Goal: Transaction & Acquisition: Purchase product/service

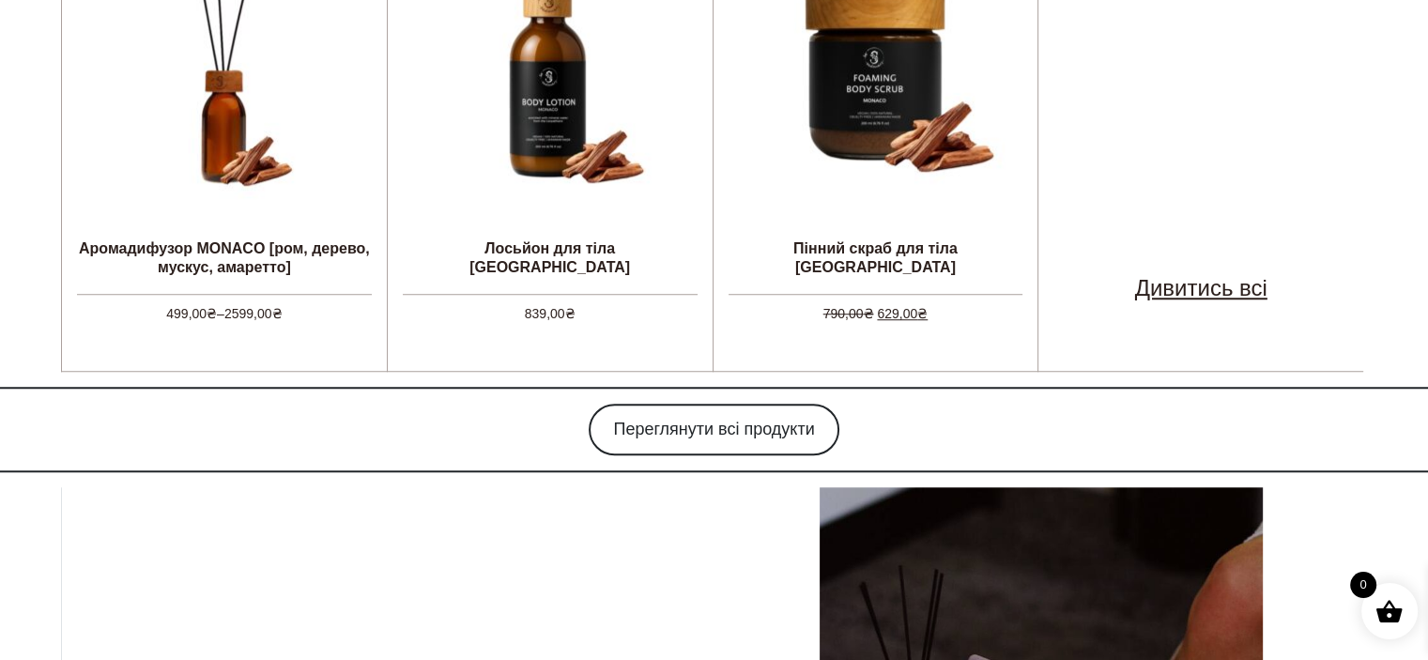
scroll to position [1408, 0]
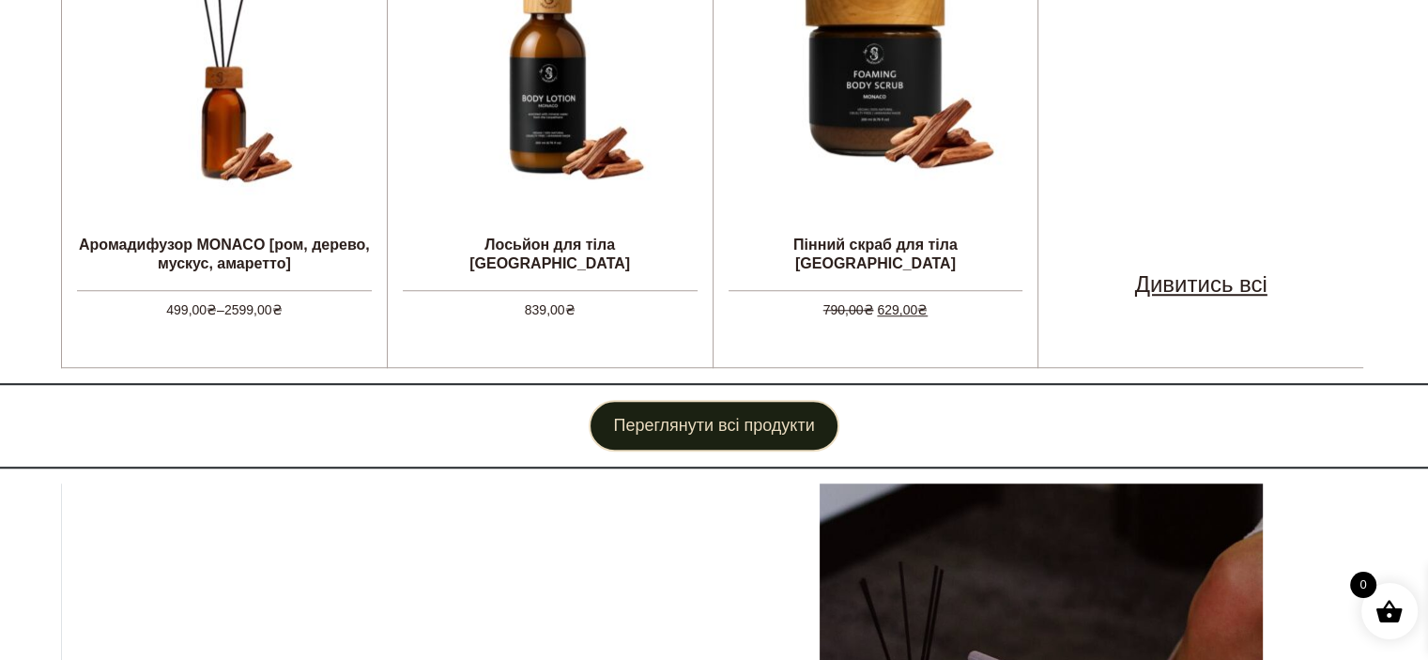
click at [672, 431] on link "Переглянути всі продукти" at bounding box center [714, 426] width 250 height 52
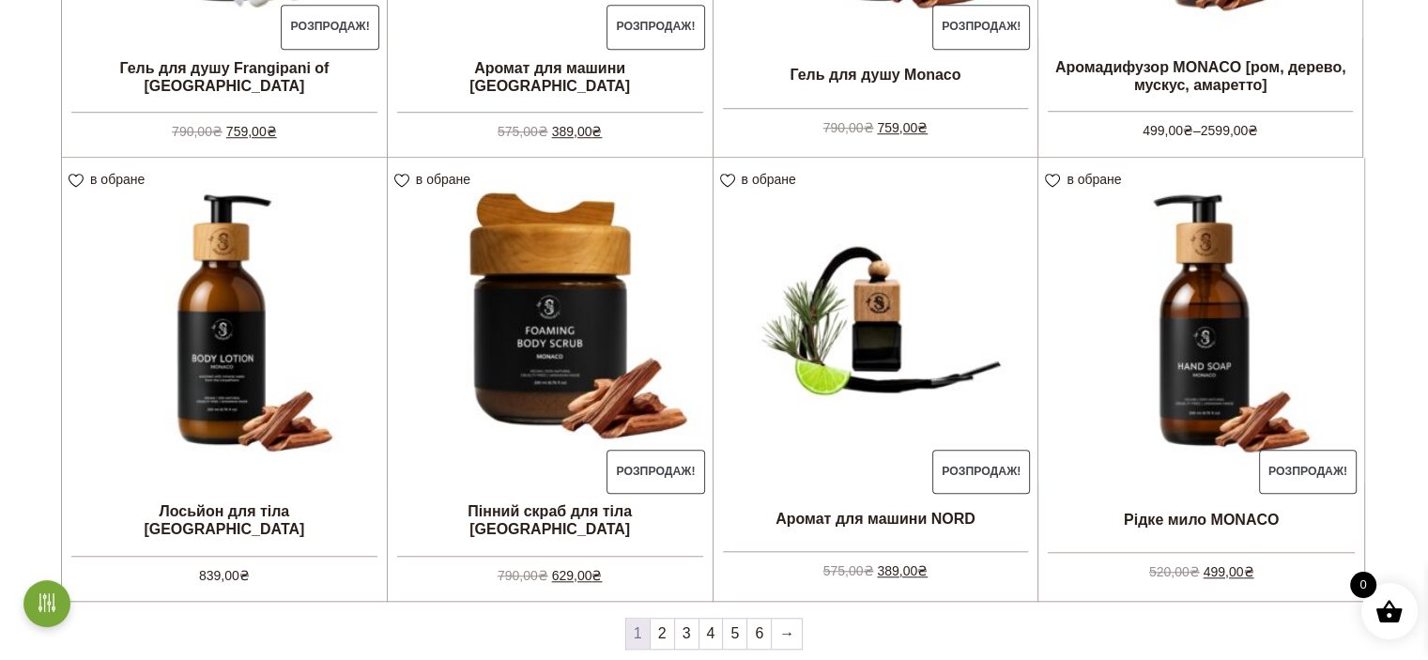
scroll to position [1596, 0]
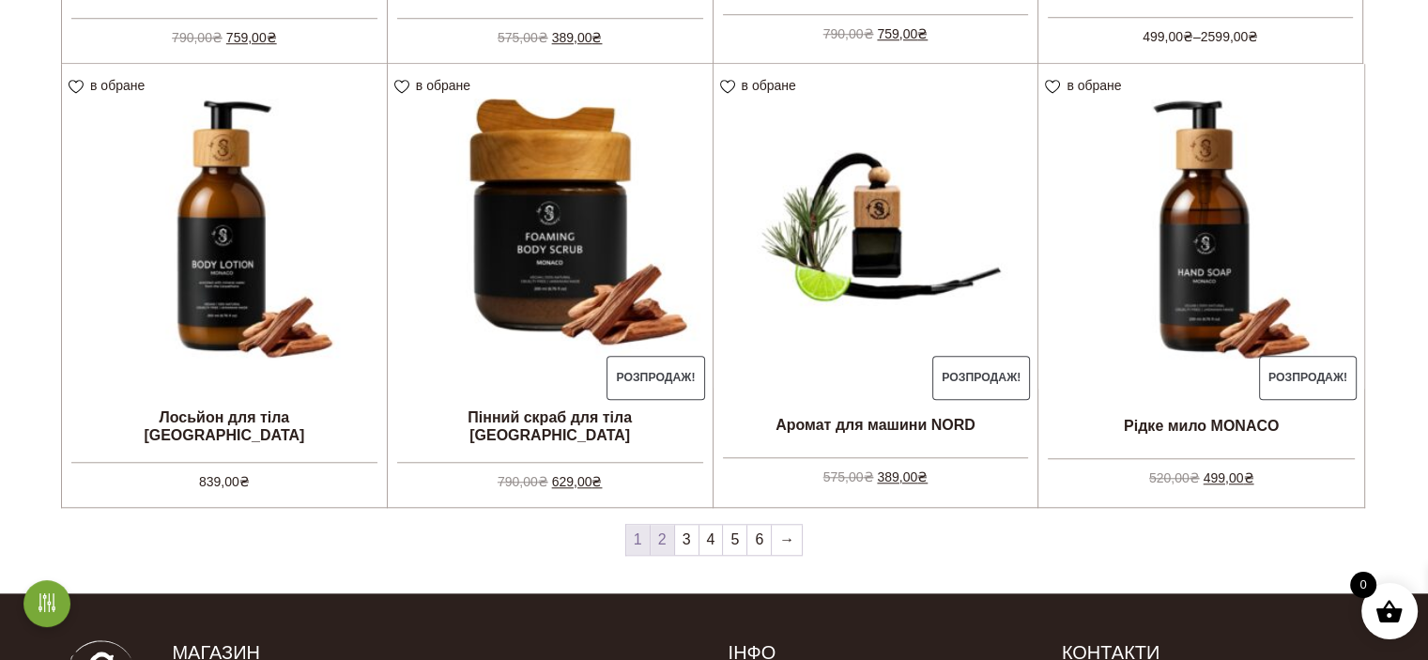
click at [668, 541] on link "2" at bounding box center [662, 540] width 23 height 30
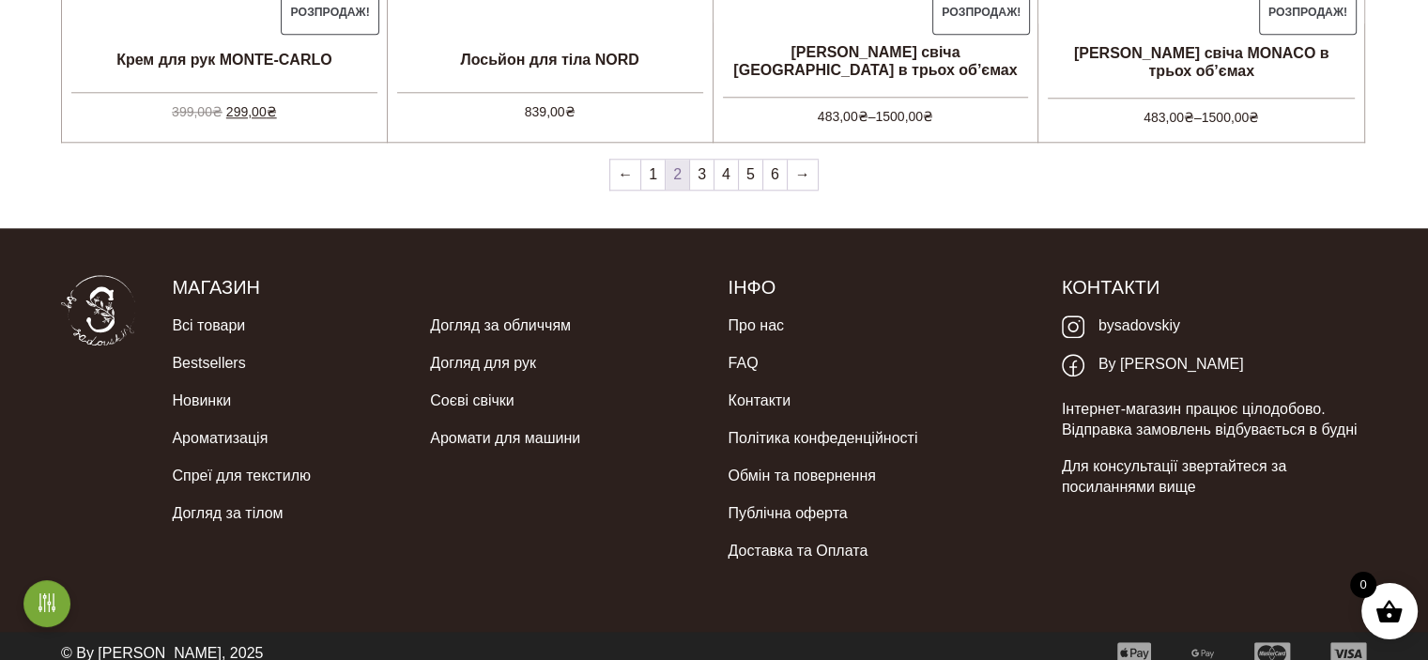
scroll to position [1975, 0]
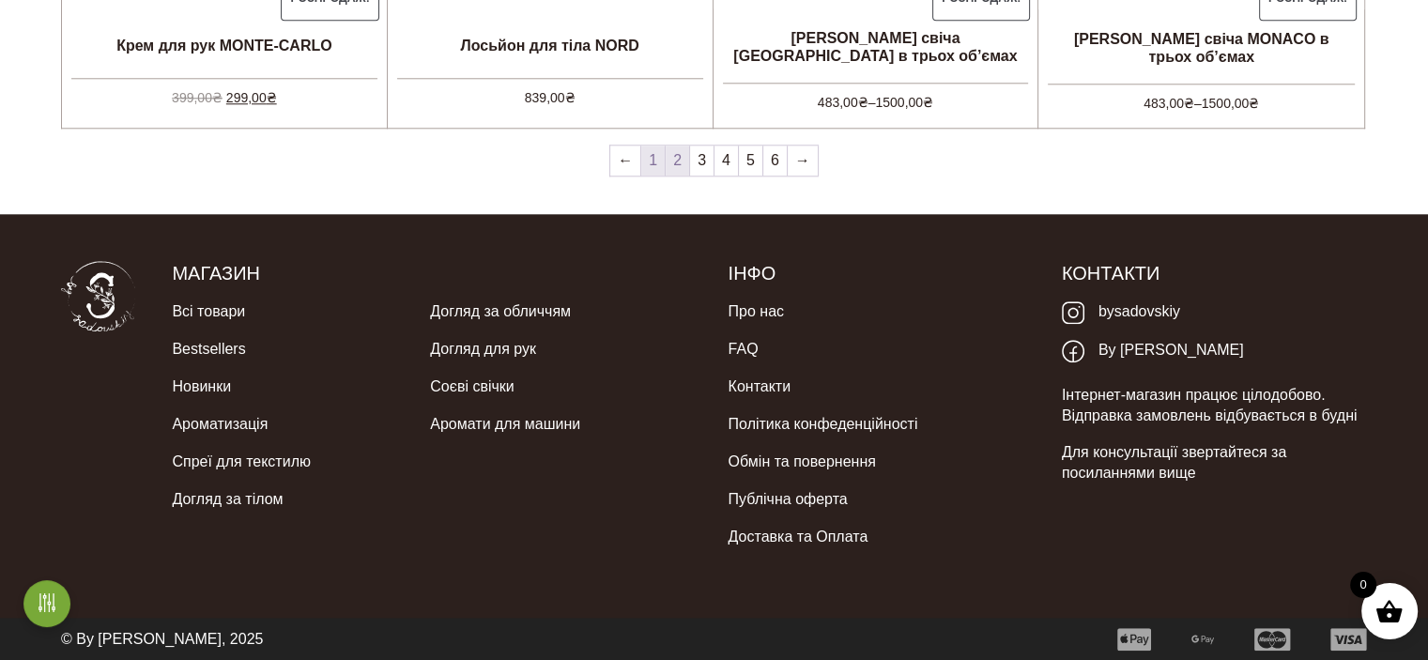
click at [655, 163] on link "1" at bounding box center [652, 161] width 23 height 30
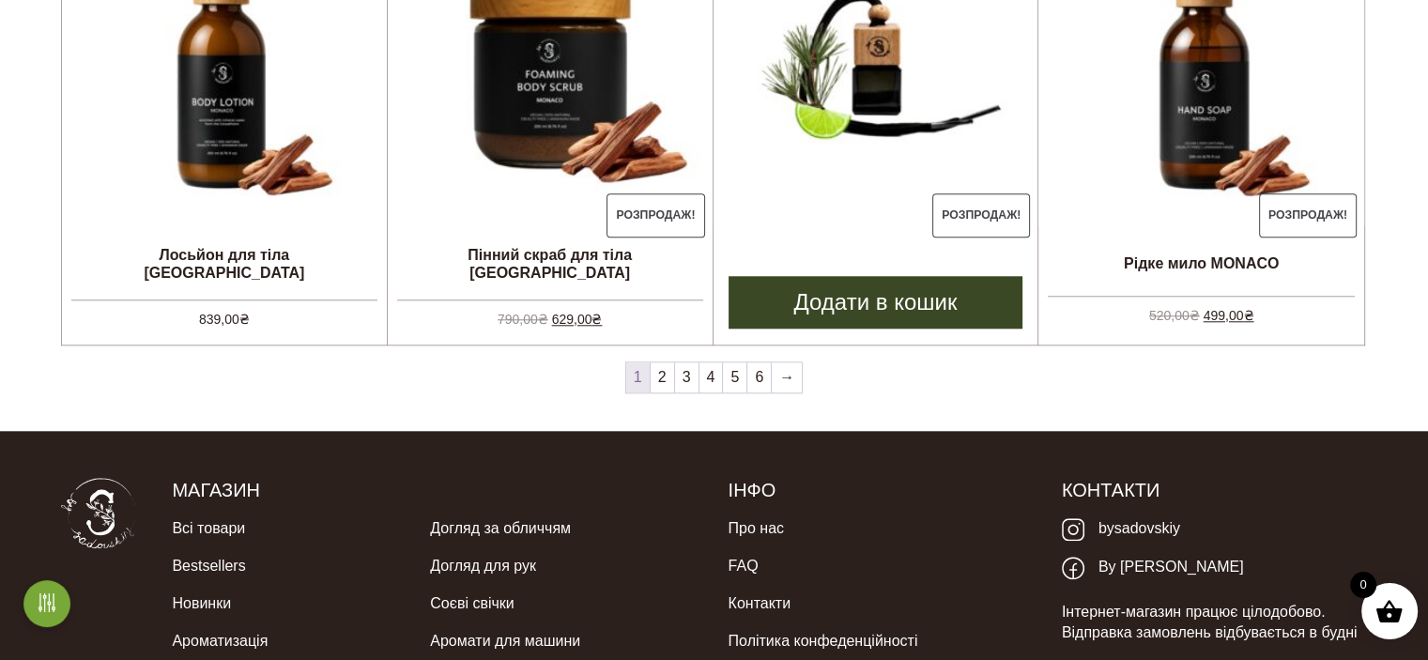
scroll to position [1506, 0]
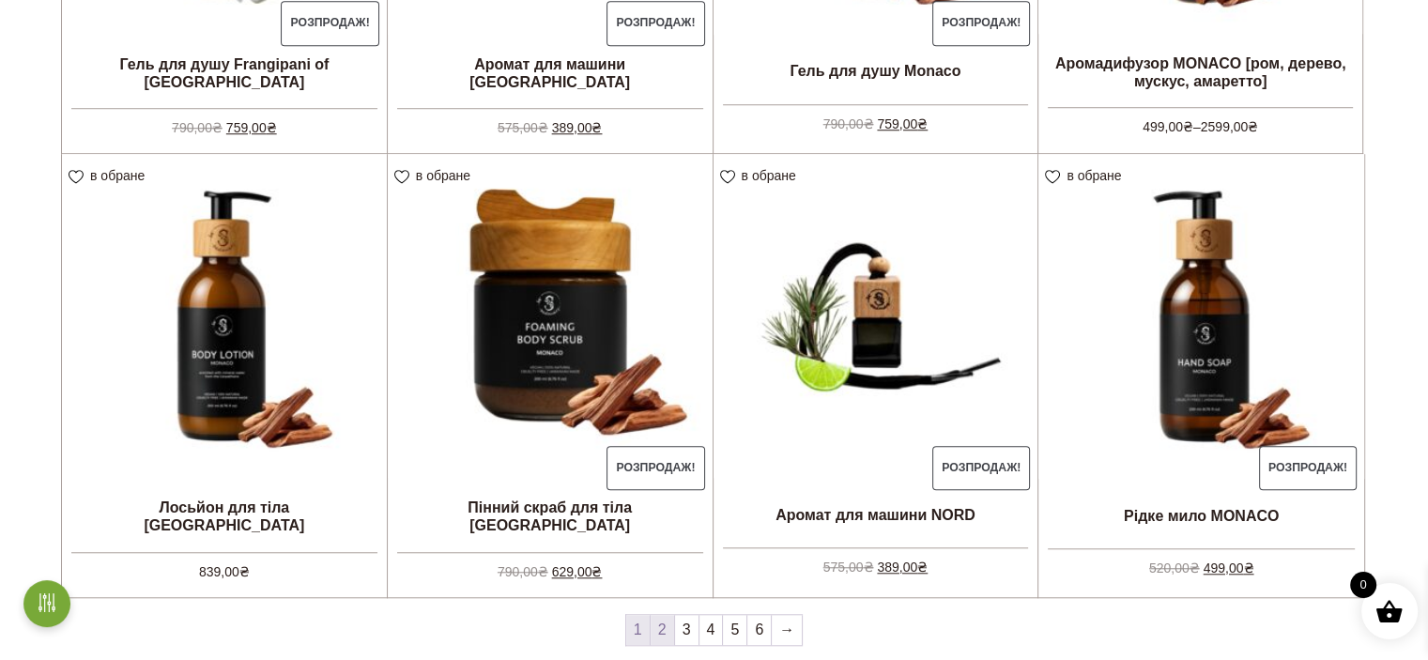
click at [667, 632] on link "2" at bounding box center [662, 630] width 23 height 30
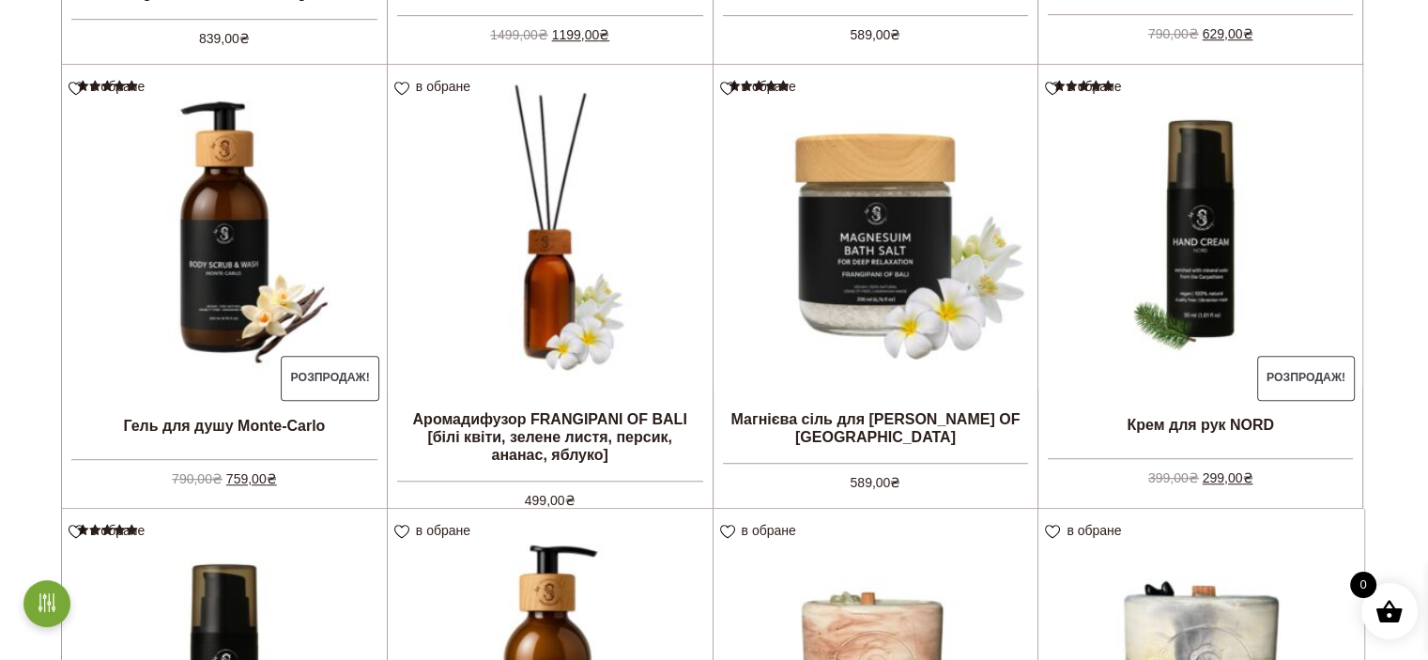
scroll to position [1596, 0]
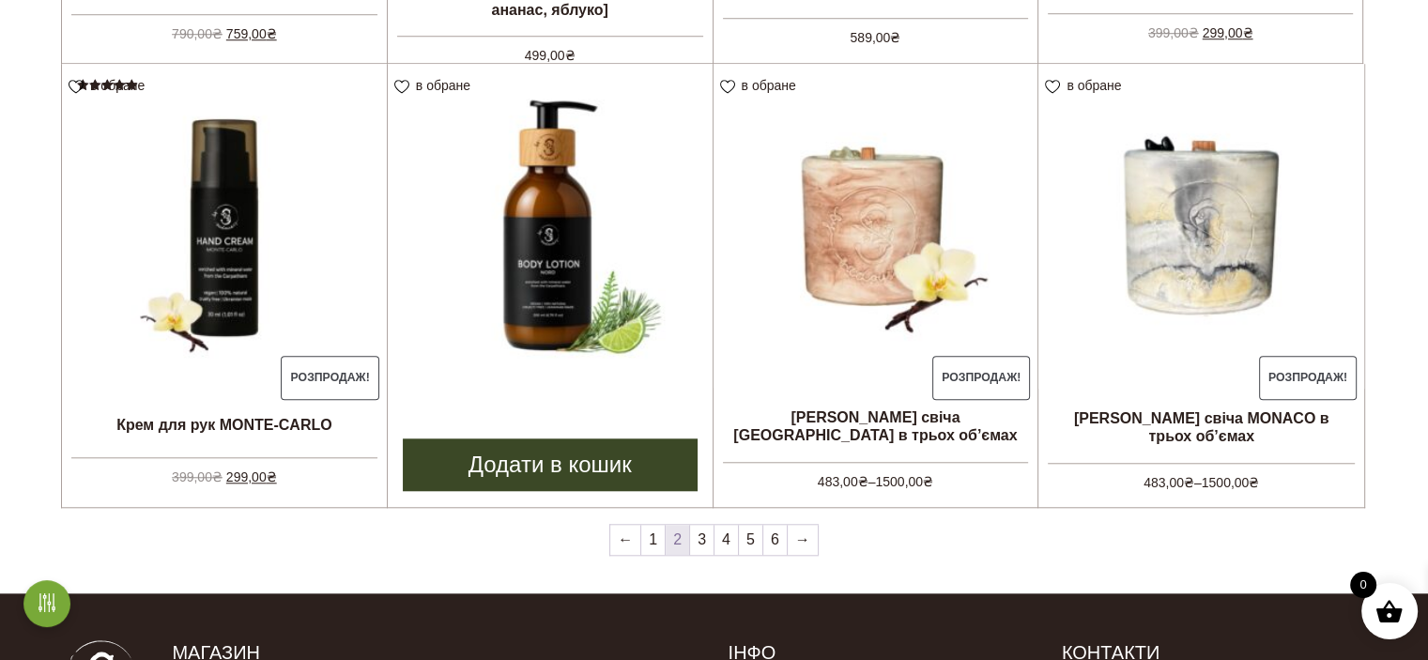
click at [571, 472] on link "Додати в кошик" at bounding box center [550, 464] width 295 height 53
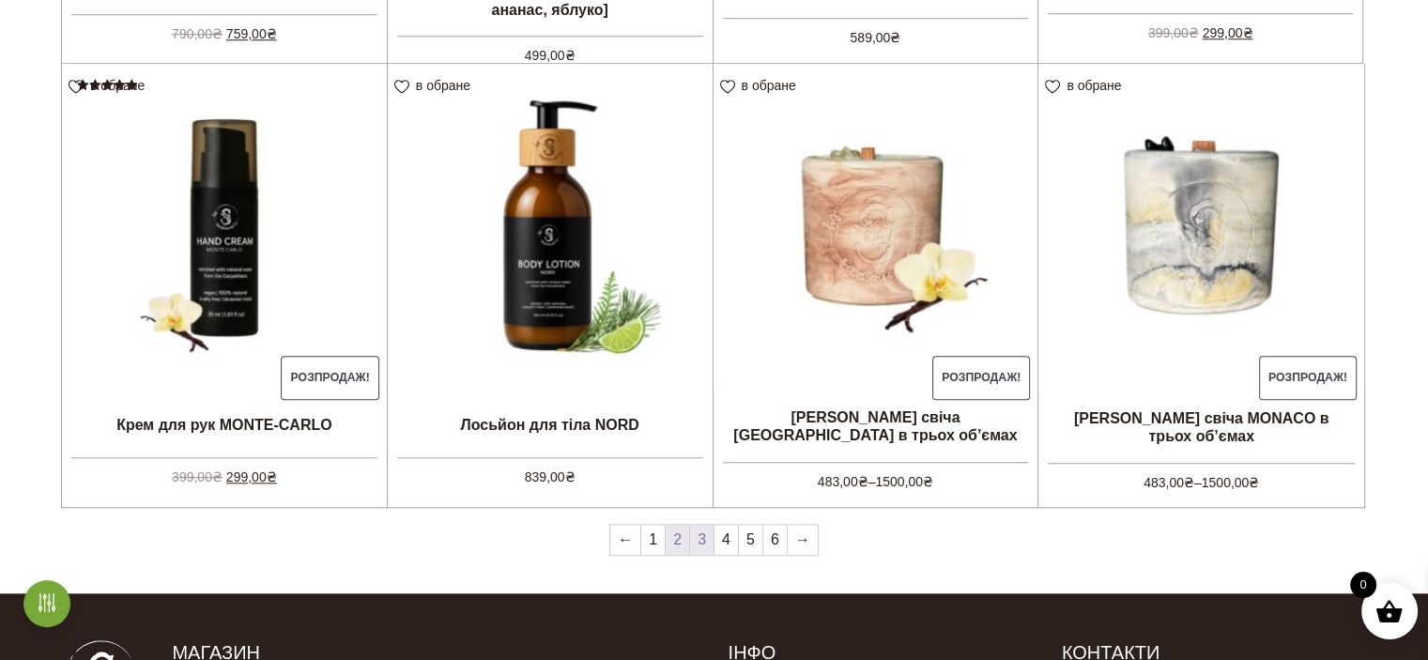
click at [705, 538] on link "3" at bounding box center [701, 540] width 23 height 30
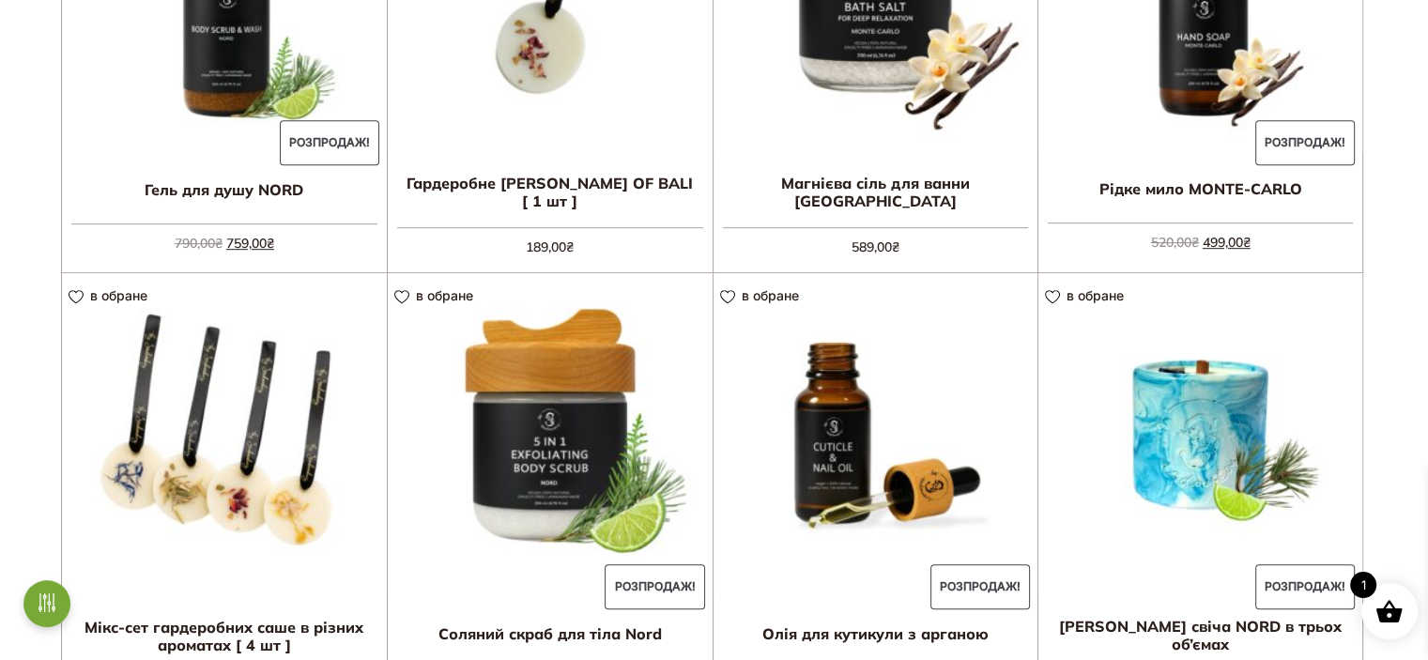
scroll to position [1127, 0]
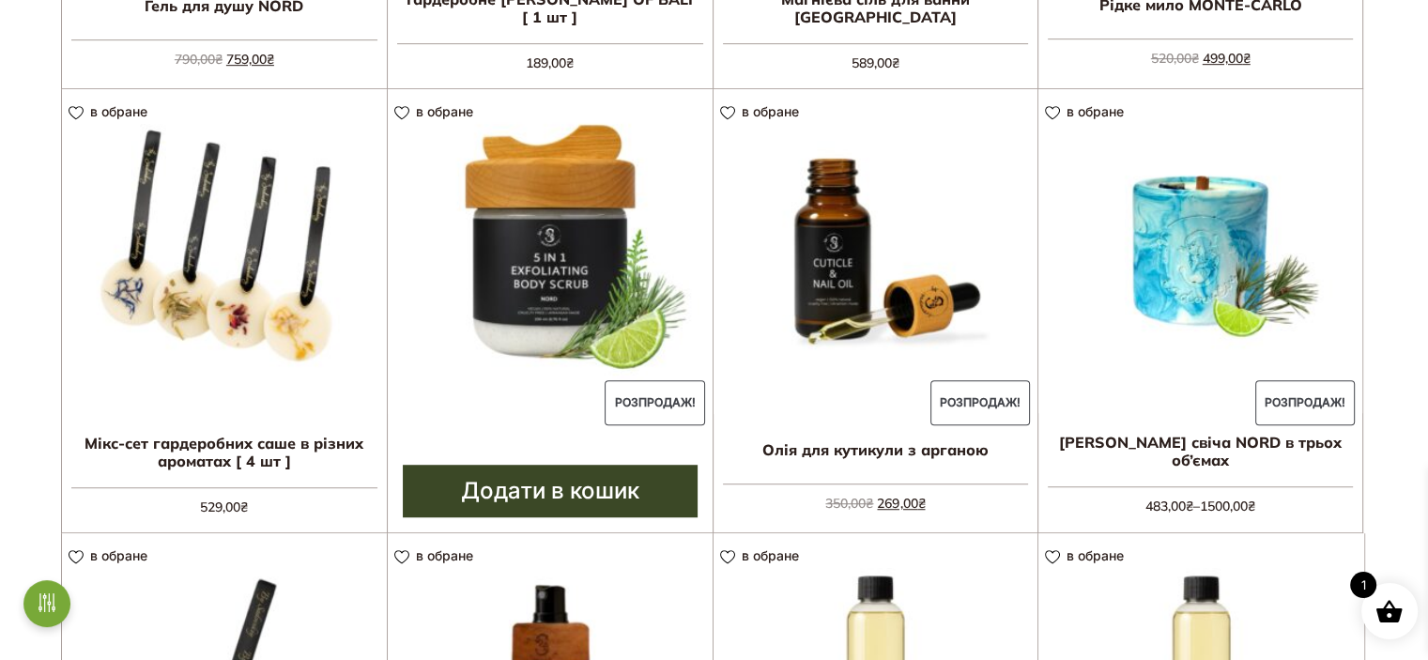
click at [618, 492] on link "Додати в кошик" at bounding box center [550, 491] width 295 height 53
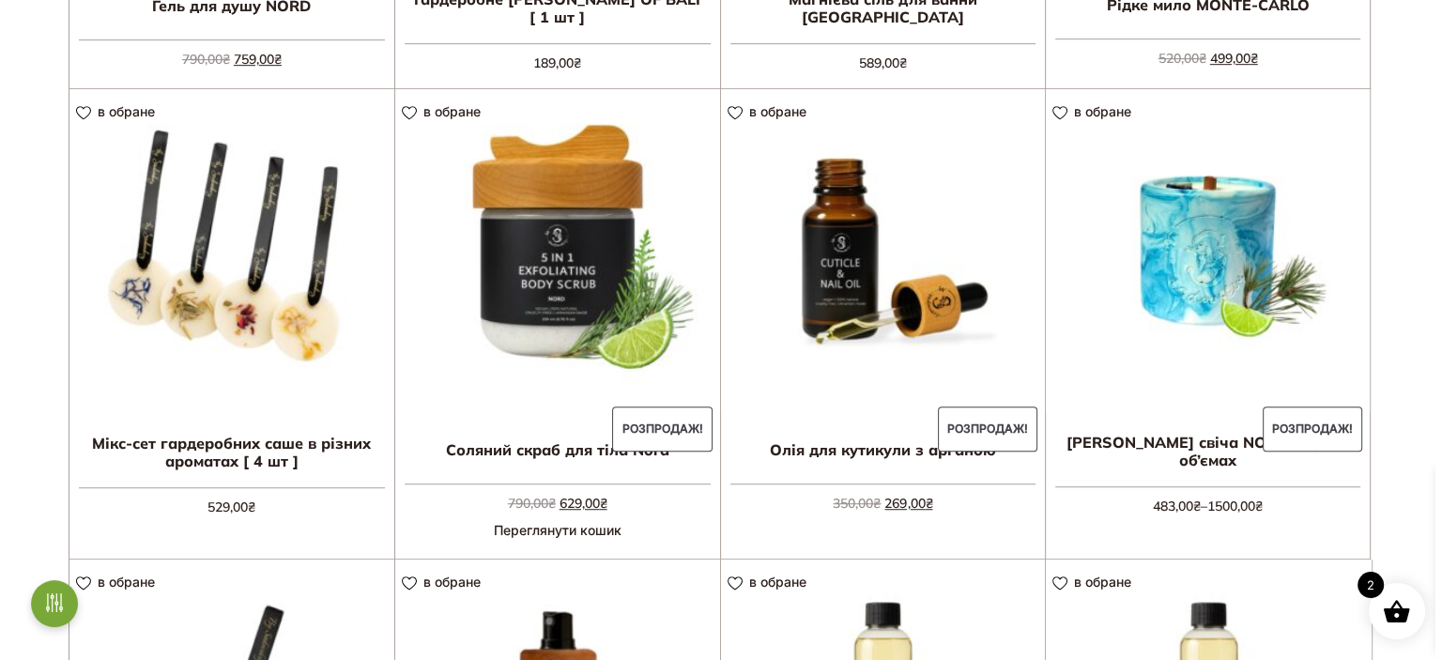
scroll to position [1134, 0]
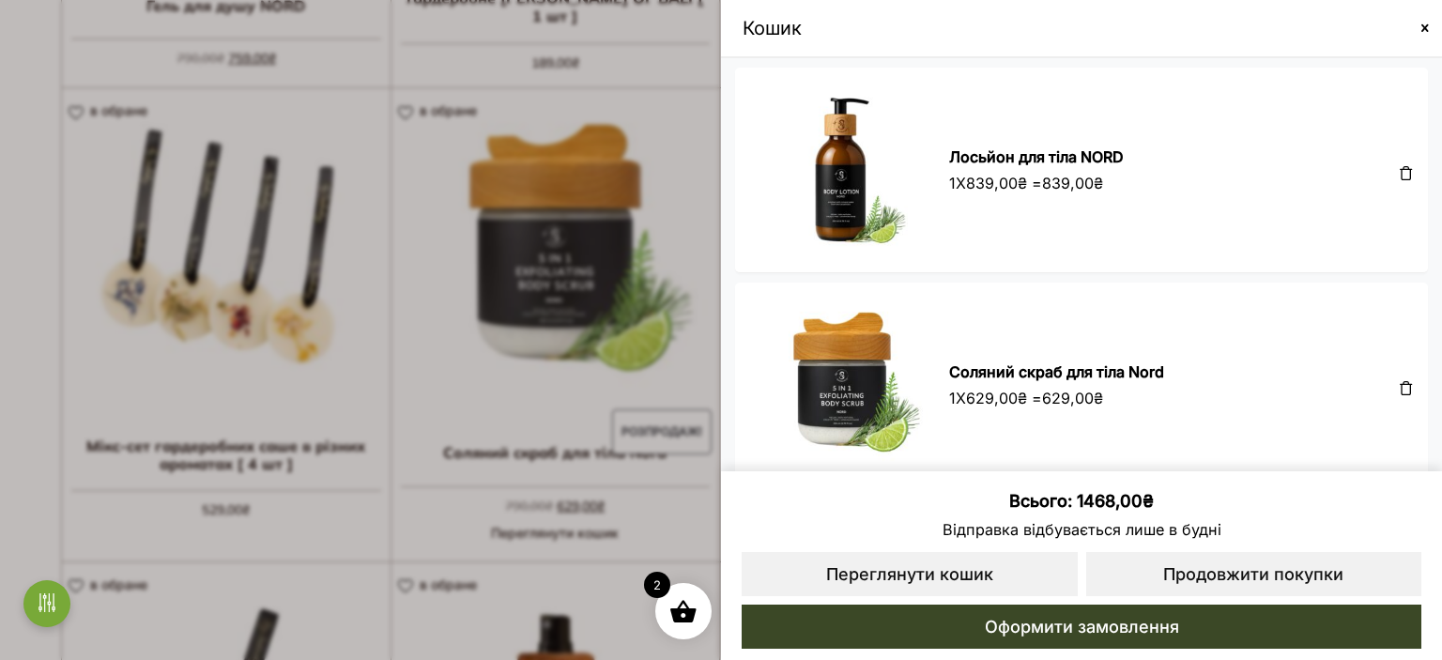
click at [1427, 25] on span at bounding box center [1425, 28] width 15 height 15
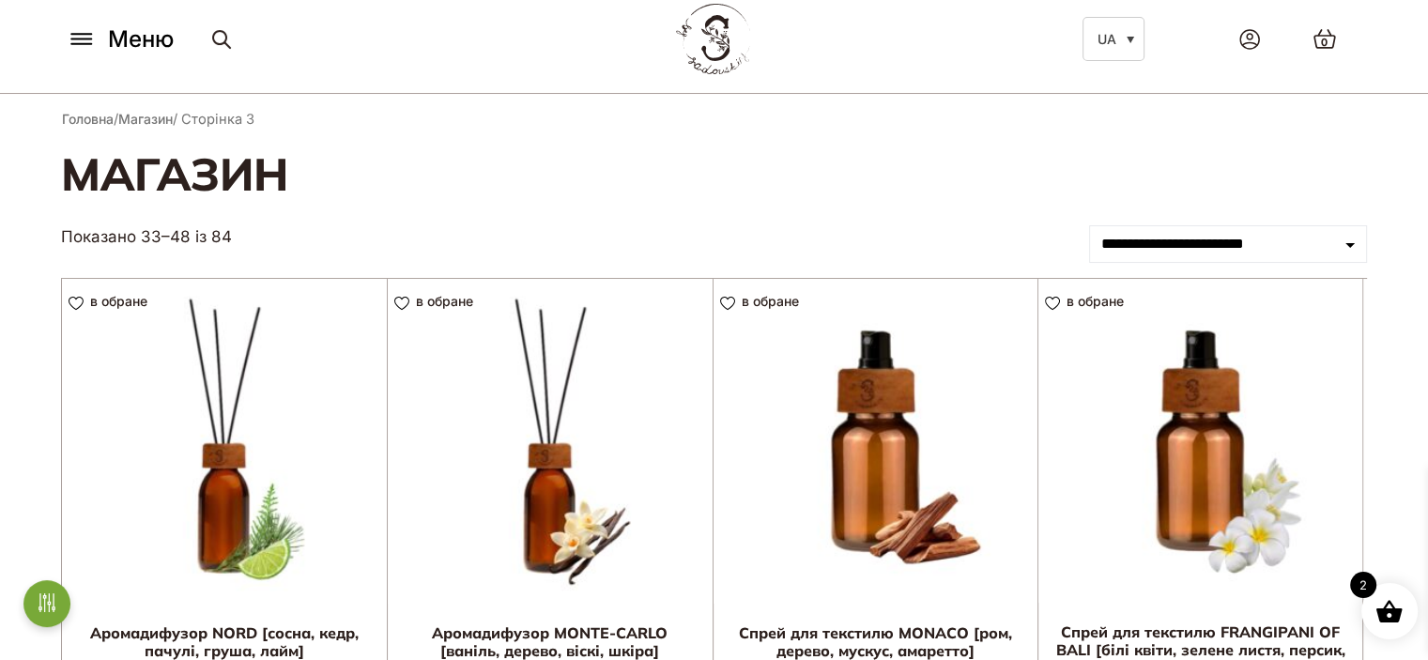
scroll to position [0, 0]
